Goal: Task Accomplishment & Management: Manage account settings

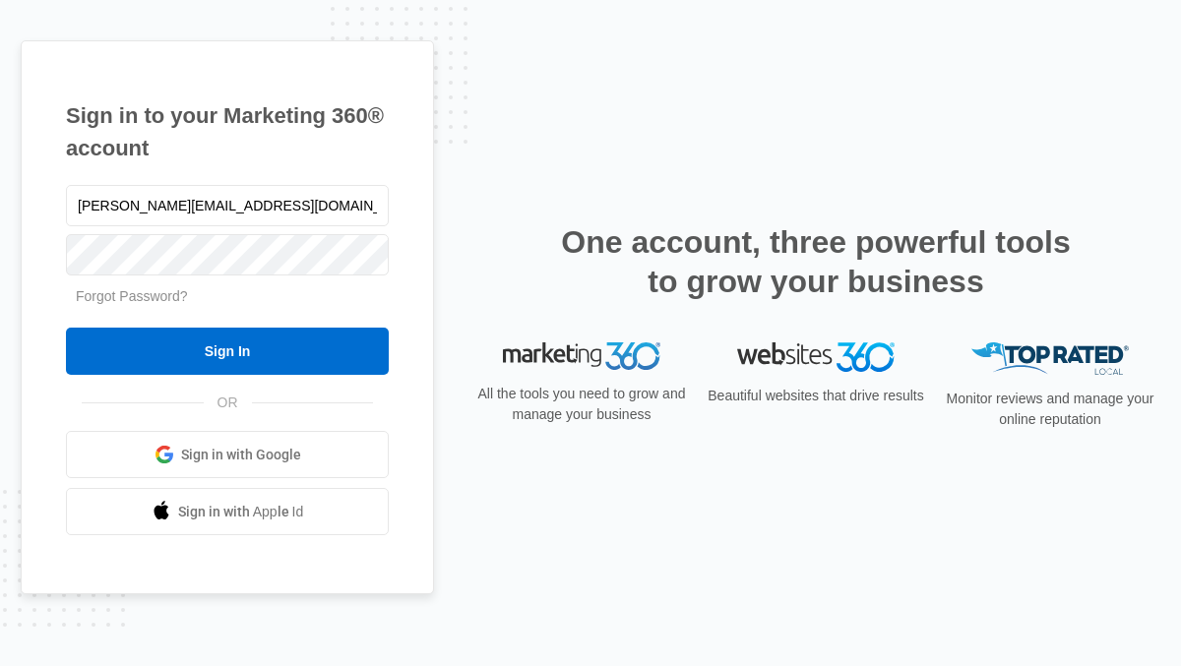
type input "Kerri@lmrpromotions.com"
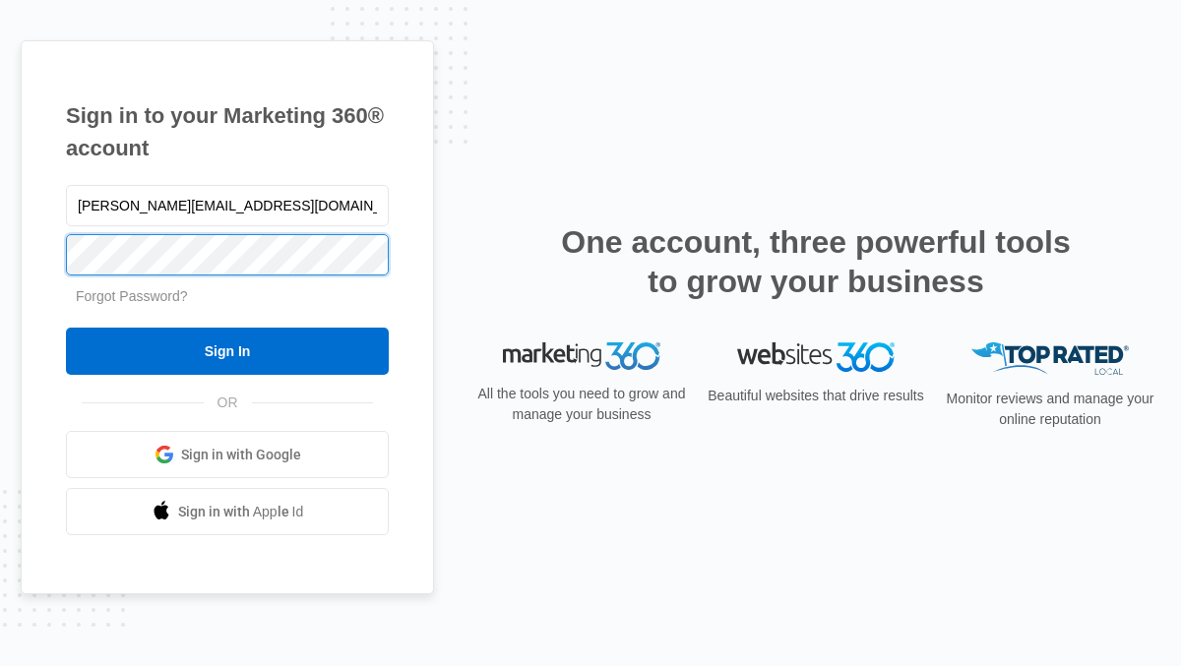
click at [66, 328] on input "Sign In" at bounding box center [227, 351] width 323 height 47
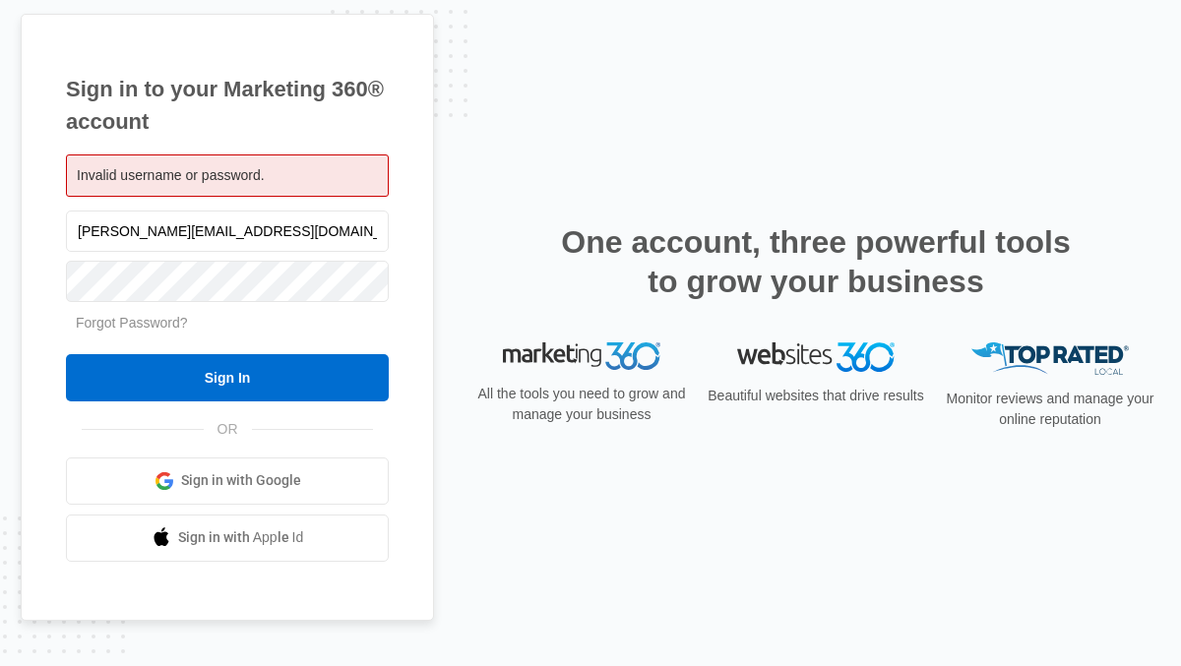
click at [203, 169] on span "Invalid username or password." at bounding box center [171, 175] width 188 height 16
click at [281, 185] on div "Invalid username or password." at bounding box center [227, 175] width 323 height 42
click at [281, 177] on div "Invalid username or password." at bounding box center [227, 175] width 323 height 42
click at [283, 169] on div "Invalid username or password." at bounding box center [227, 175] width 323 height 42
click at [129, 322] on link "Forgot Password?" at bounding box center [132, 323] width 112 height 16
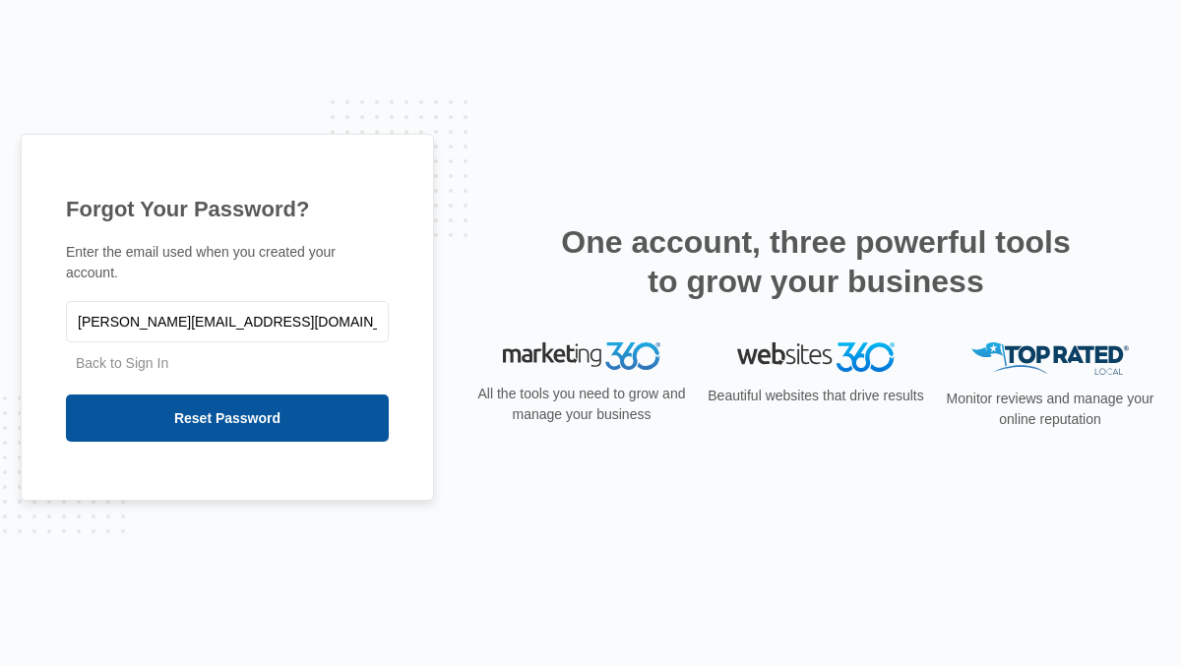
type input "kerri@lmrpromotions.com"
click at [276, 404] on input "Reset Password" at bounding box center [227, 418] width 323 height 47
